Goal: Task Accomplishment & Management: Use online tool/utility

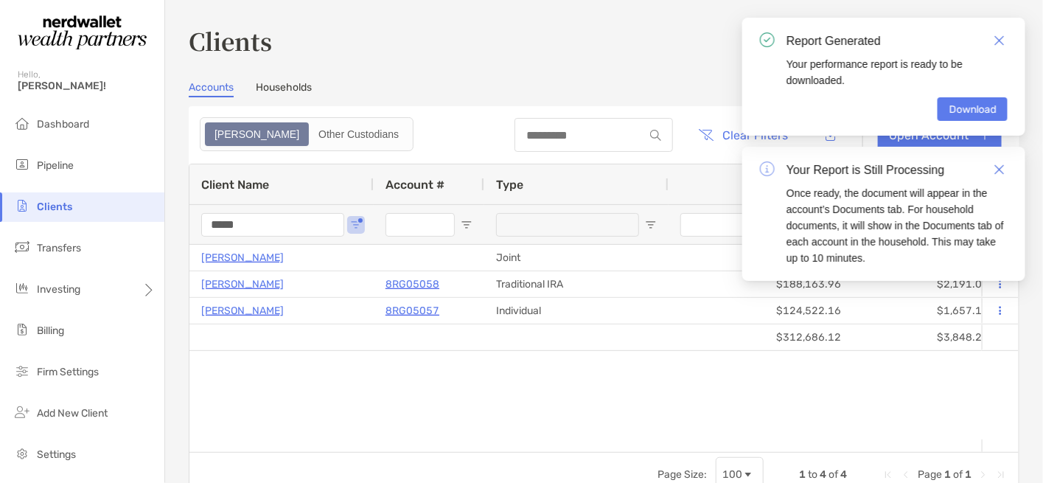
click at [619, 28] on h3 "Clients" at bounding box center [604, 41] width 830 height 34
click at [996, 43] on img "Close" at bounding box center [999, 40] width 10 height 10
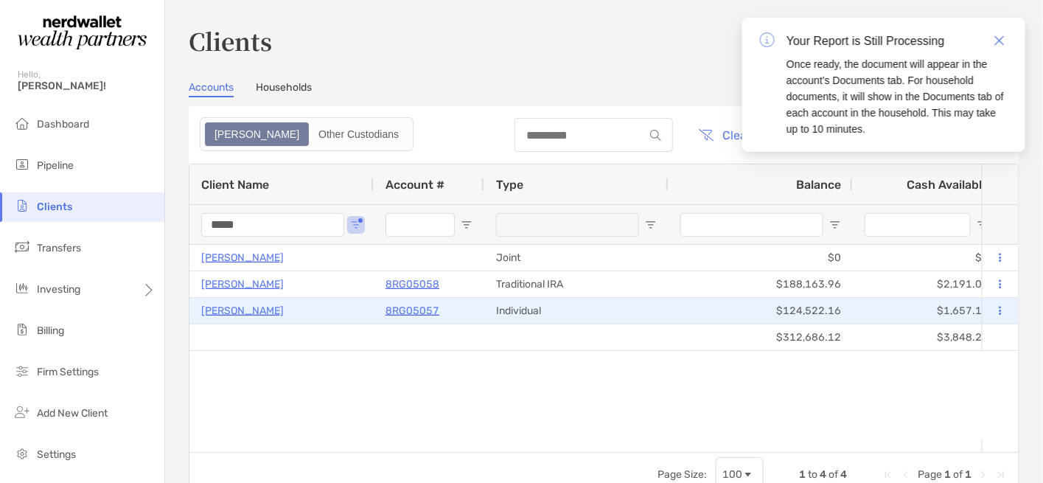
click at [244, 309] on p "[PERSON_NAME]" at bounding box center [242, 310] width 83 height 18
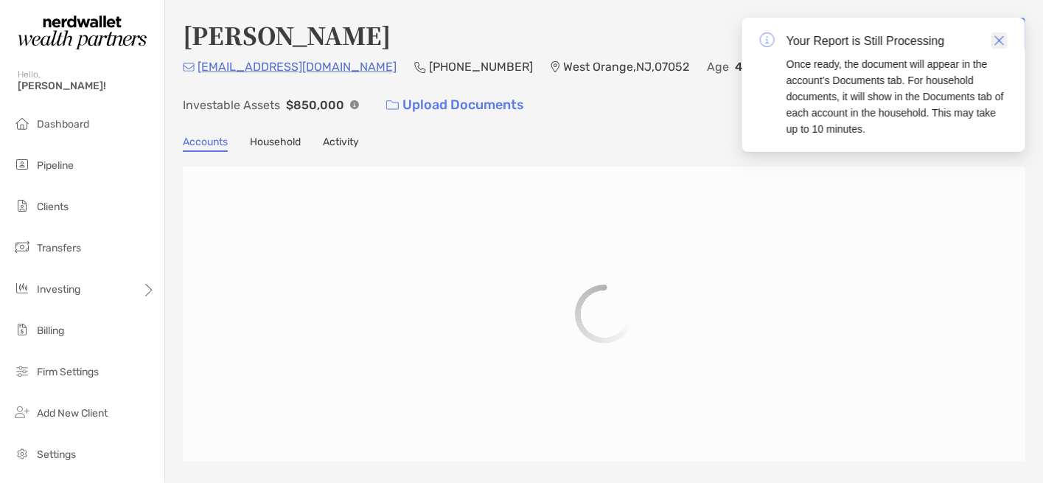
click at [998, 41] on img "Close" at bounding box center [999, 40] width 10 height 10
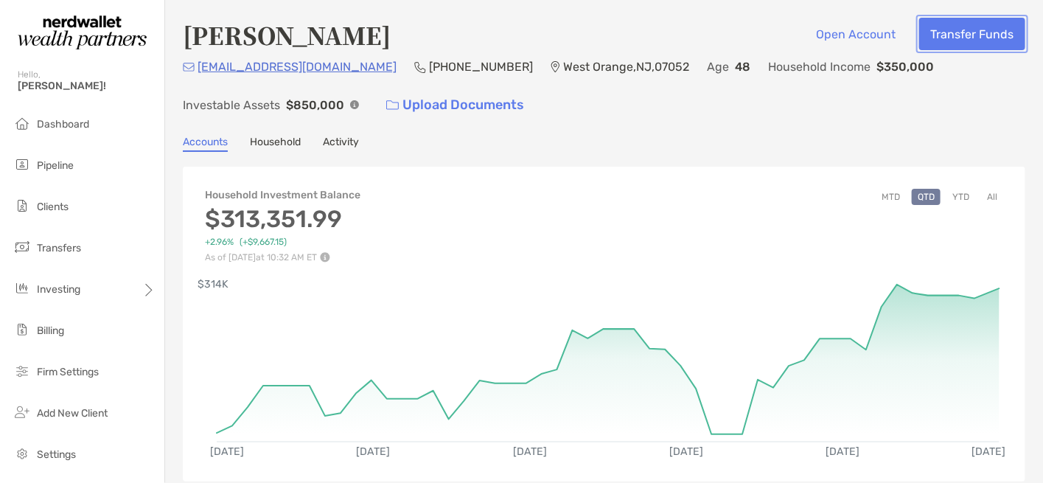
click at [948, 41] on button "Transfer Funds" at bounding box center [972, 34] width 106 height 32
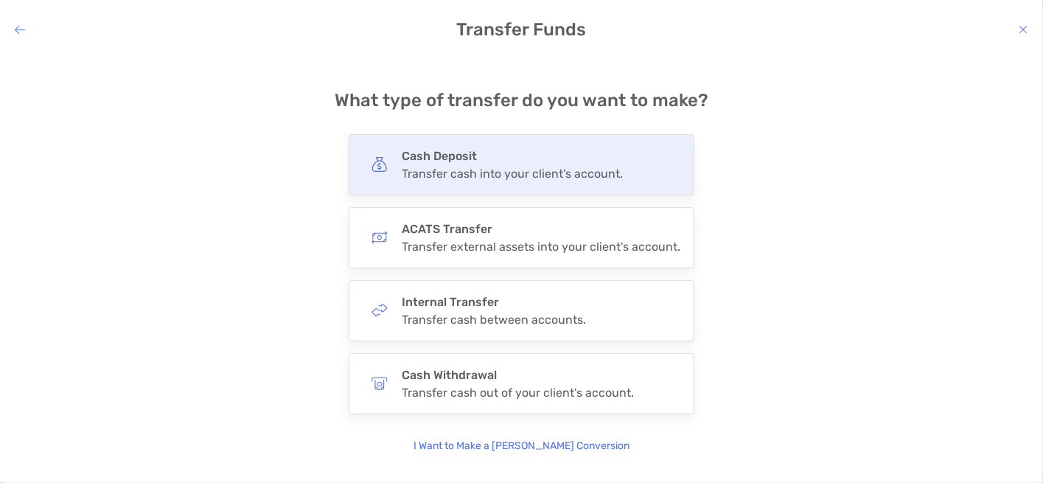
click at [487, 172] on div "Transfer cash into your client's account." at bounding box center [512, 174] width 221 height 14
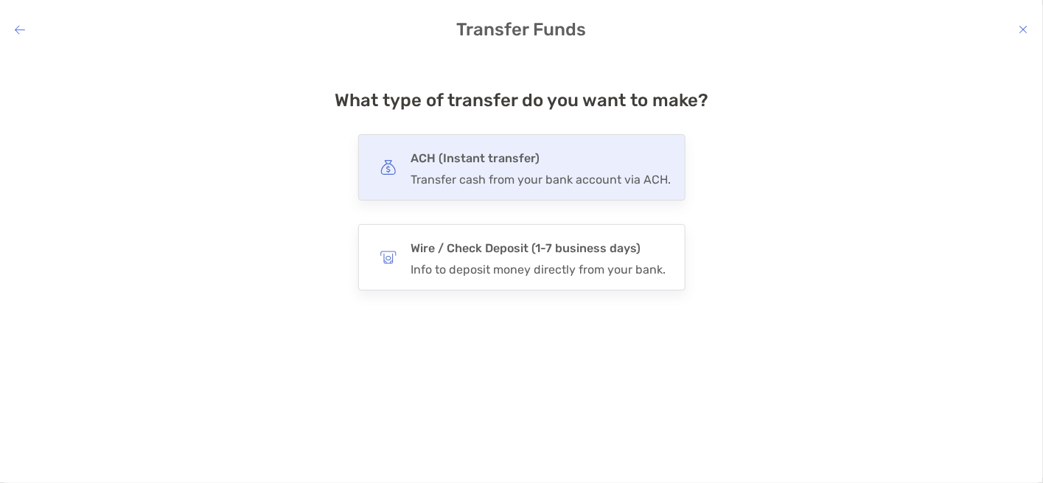
click at [455, 184] on div "Transfer cash from your bank account via ACH." at bounding box center [541, 179] width 260 height 14
click at [0, 0] on input "***" at bounding box center [0, 0] width 0 height 0
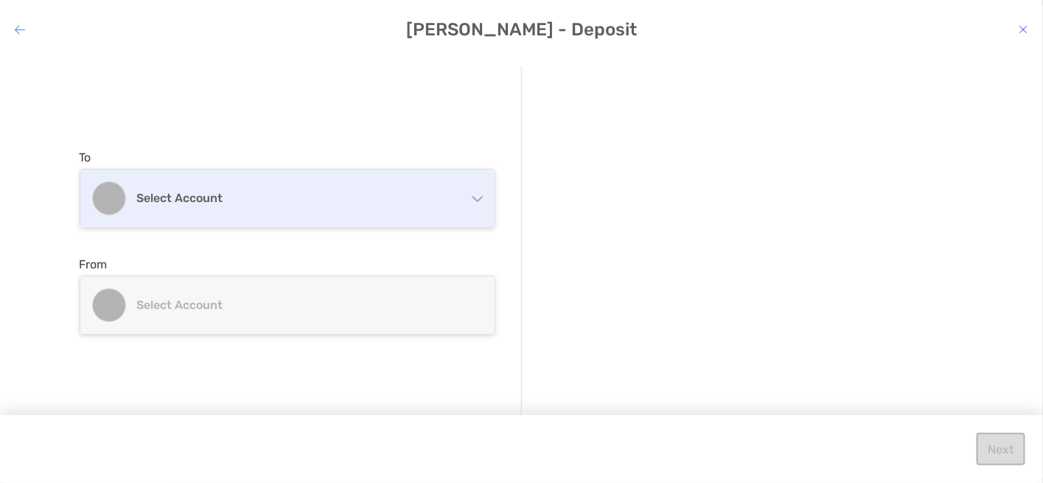
click at [391, 200] on h4 "Select account" at bounding box center [296, 198] width 318 height 14
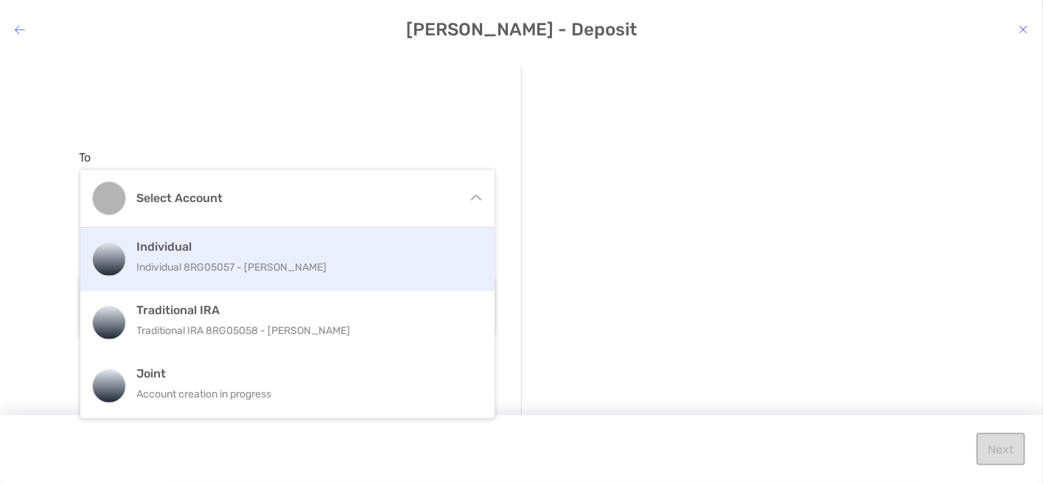
click at [313, 262] on p "Individual 8RG05057 - [PERSON_NAME]" at bounding box center [303, 267] width 332 height 18
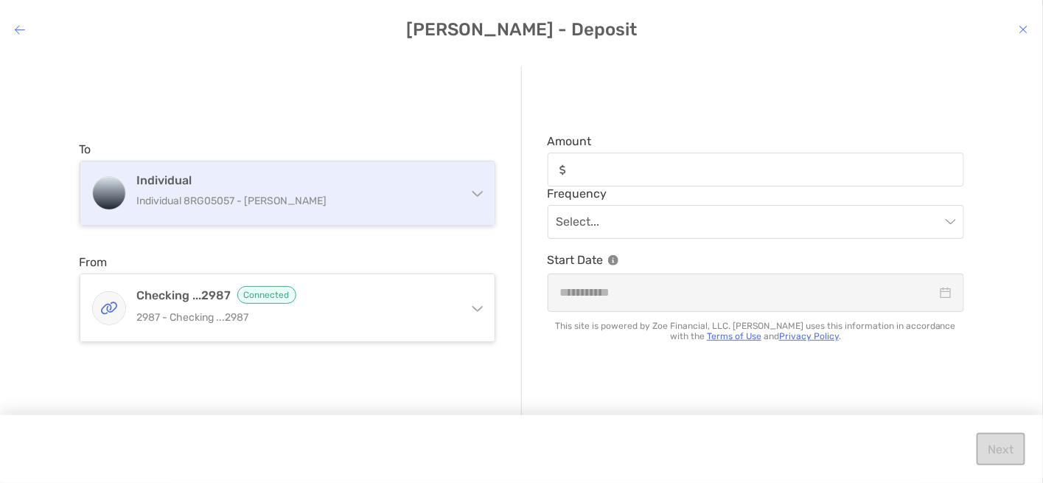
click at [469, 181] on div "Individual Individual 8RG05057 - [PERSON_NAME]" at bounding box center [287, 192] width 414 height 63
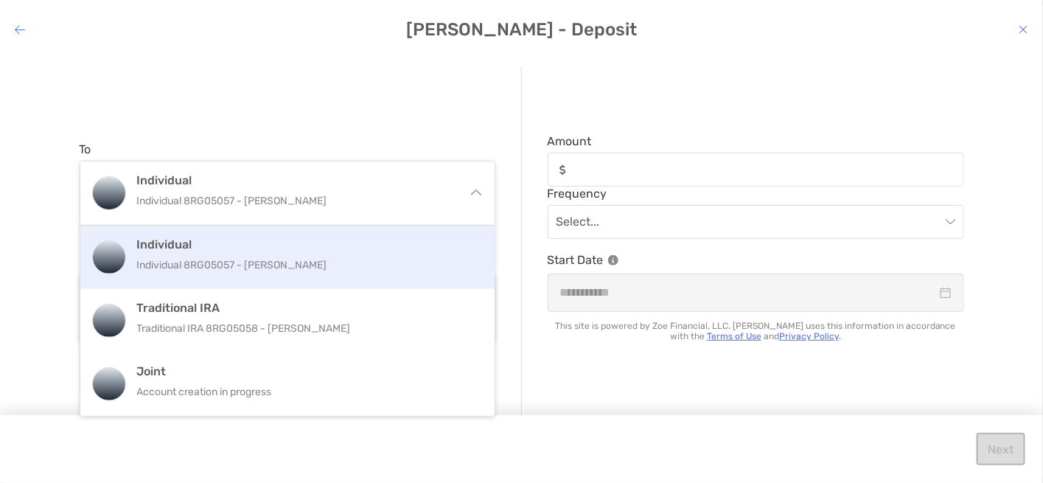
click at [445, 127] on div "To Individual Individual 8RG05057 - [PERSON_NAME] Individual Individual 8RG0505…" at bounding box center [301, 241] width 442 height 351
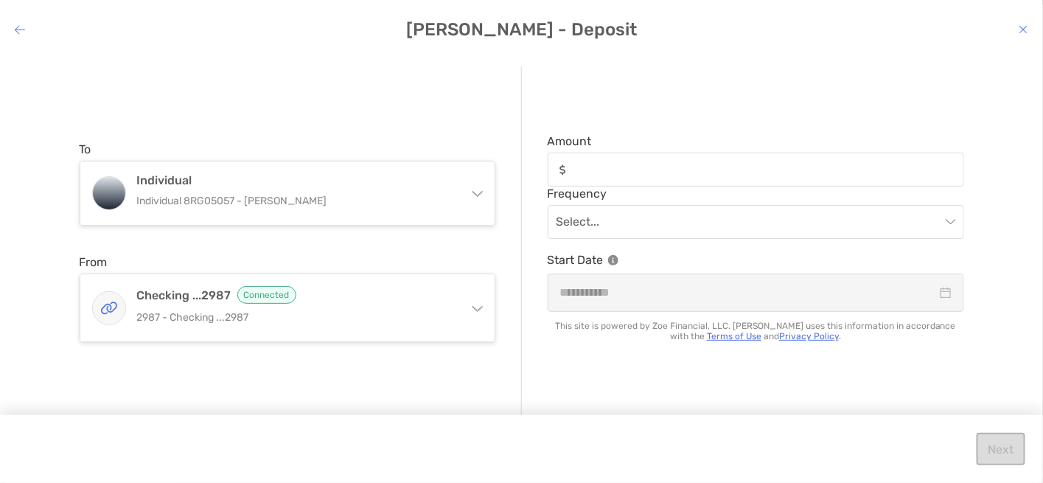
click at [1025, 34] on icon "modal" at bounding box center [1023, 30] width 9 height 12
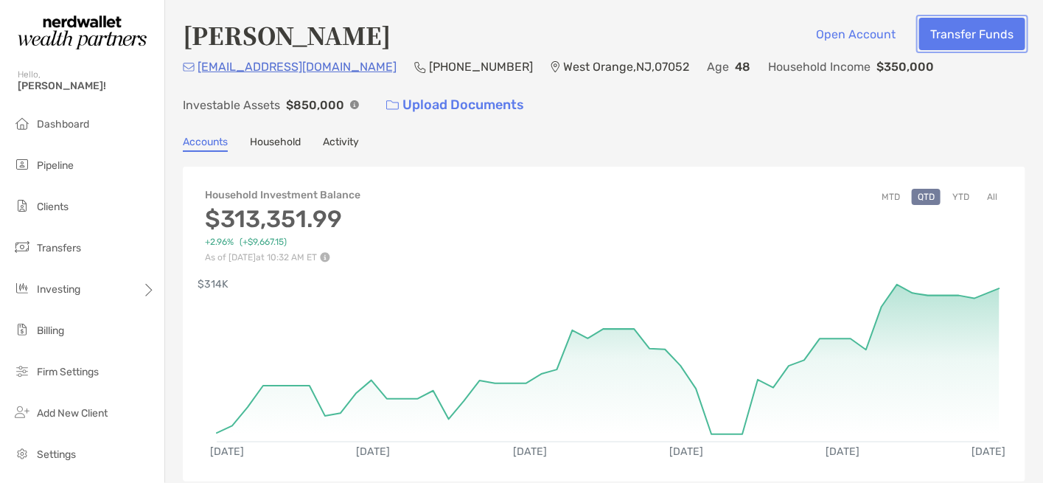
click at [974, 38] on button "Transfer Funds" at bounding box center [972, 34] width 106 height 32
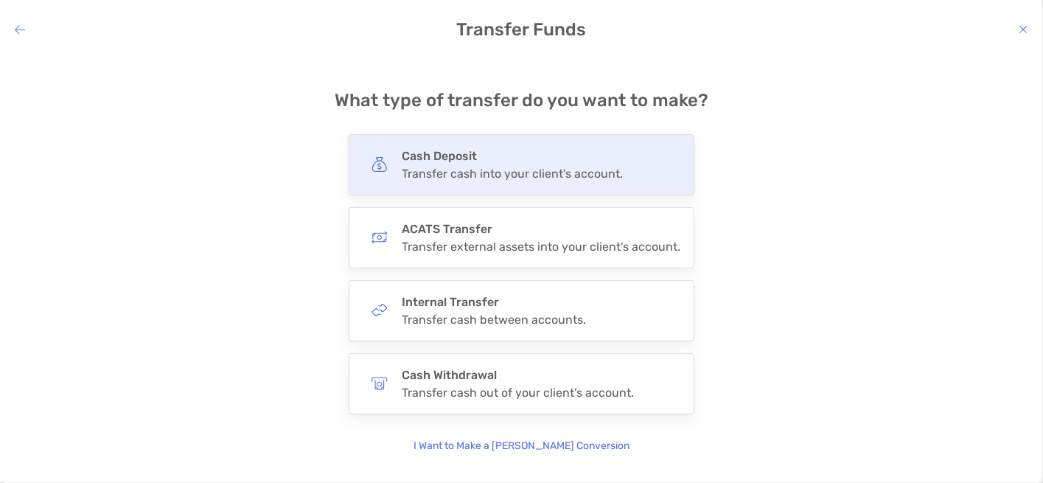
click at [495, 175] on div "Transfer cash into your client's account." at bounding box center [512, 174] width 221 height 14
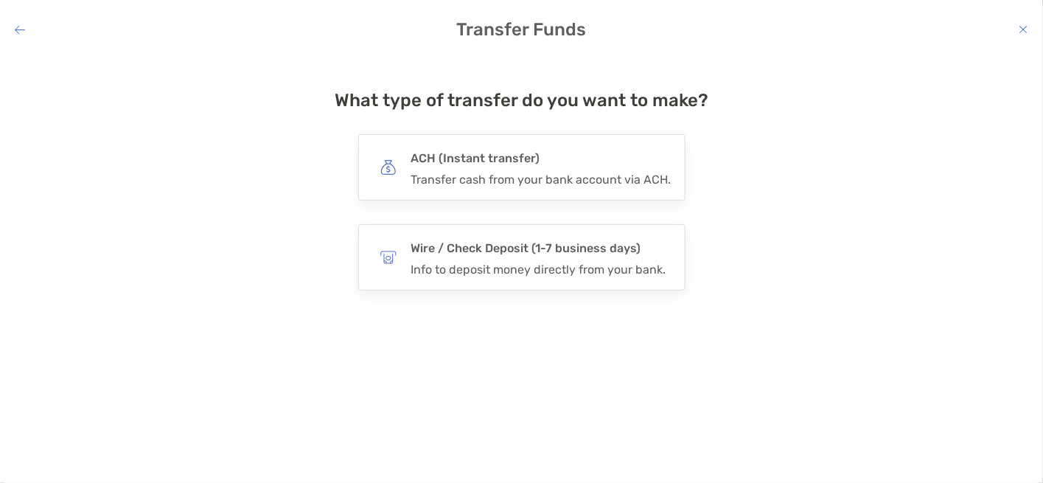
click at [495, 175] on div "Transfer cash from your bank account via ACH." at bounding box center [541, 179] width 260 height 14
click at [0, 0] on input "***" at bounding box center [0, 0] width 0 height 0
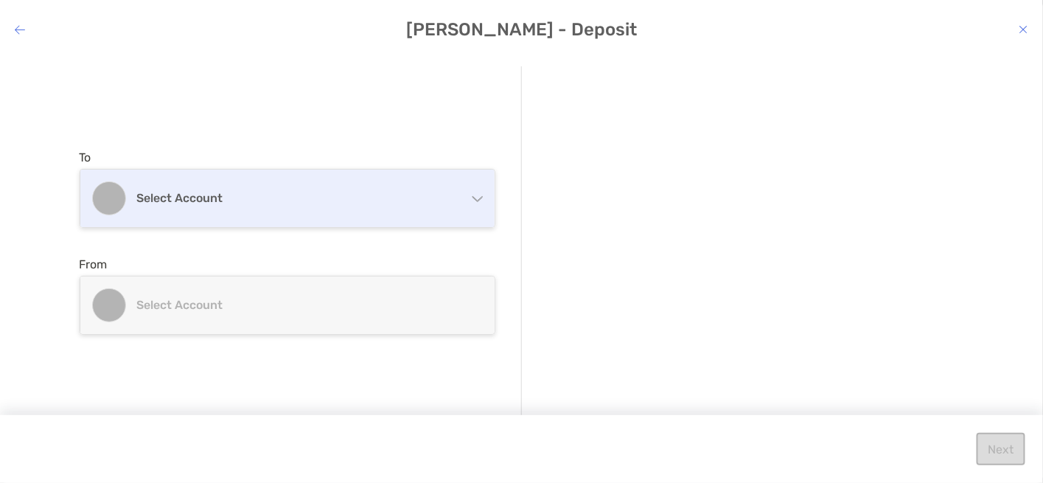
click at [435, 194] on h4 "Select account" at bounding box center [296, 198] width 318 height 14
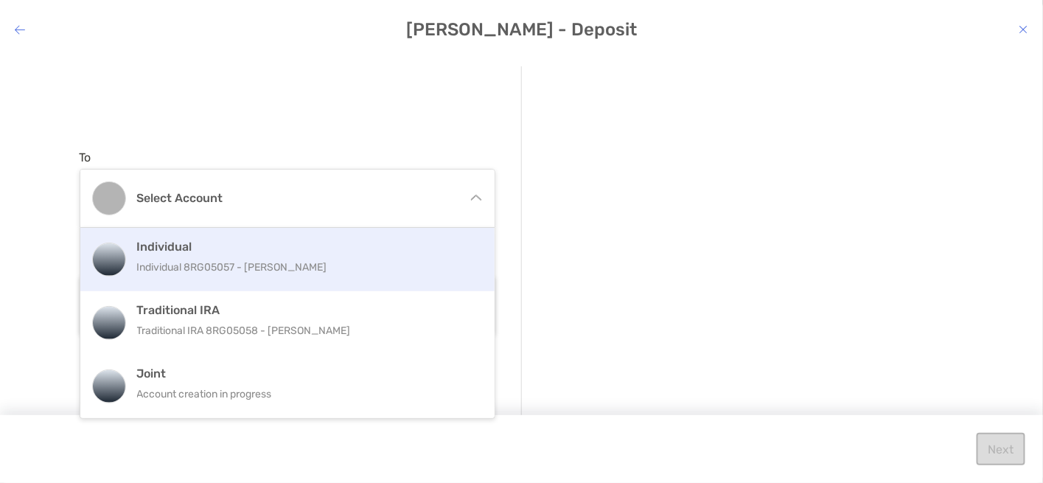
click at [321, 239] on h4 "Individual" at bounding box center [303, 246] width 332 height 14
